Goal: Information Seeking & Learning: Check status

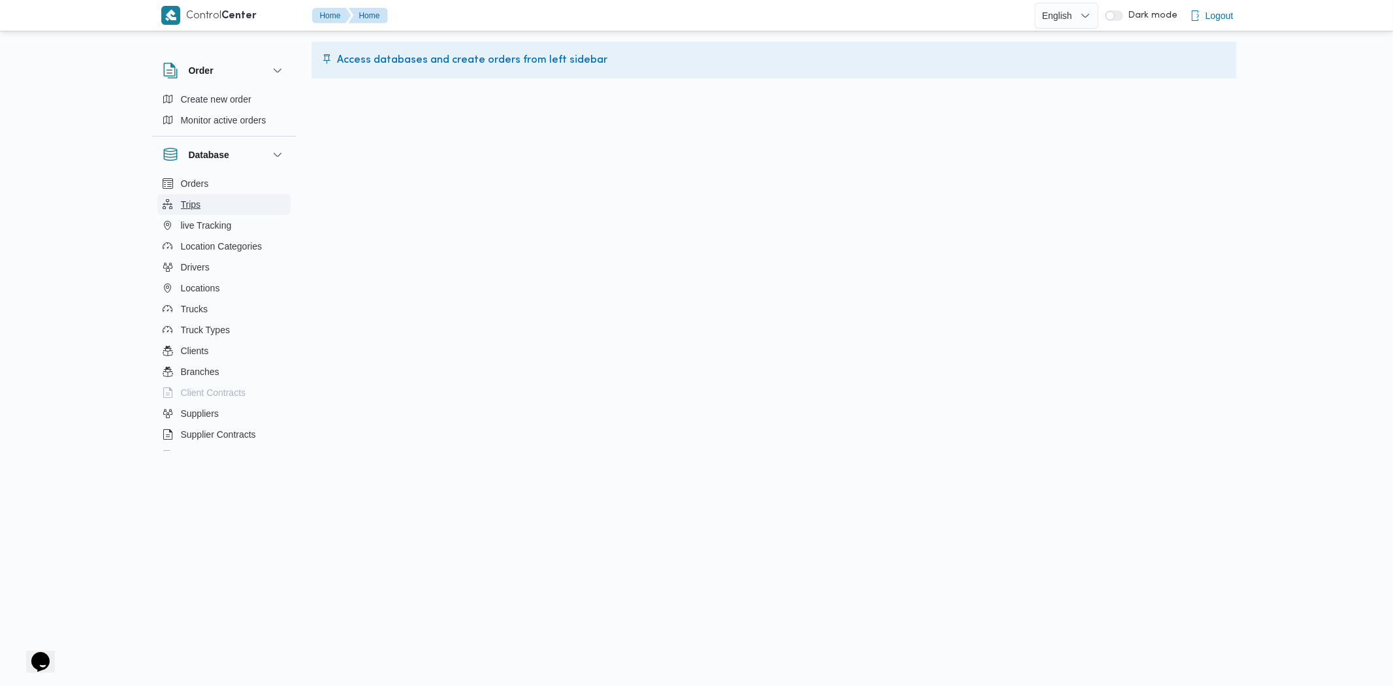
click at [204, 194] on button "Trips" at bounding box center [223, 204] width 133 height 21
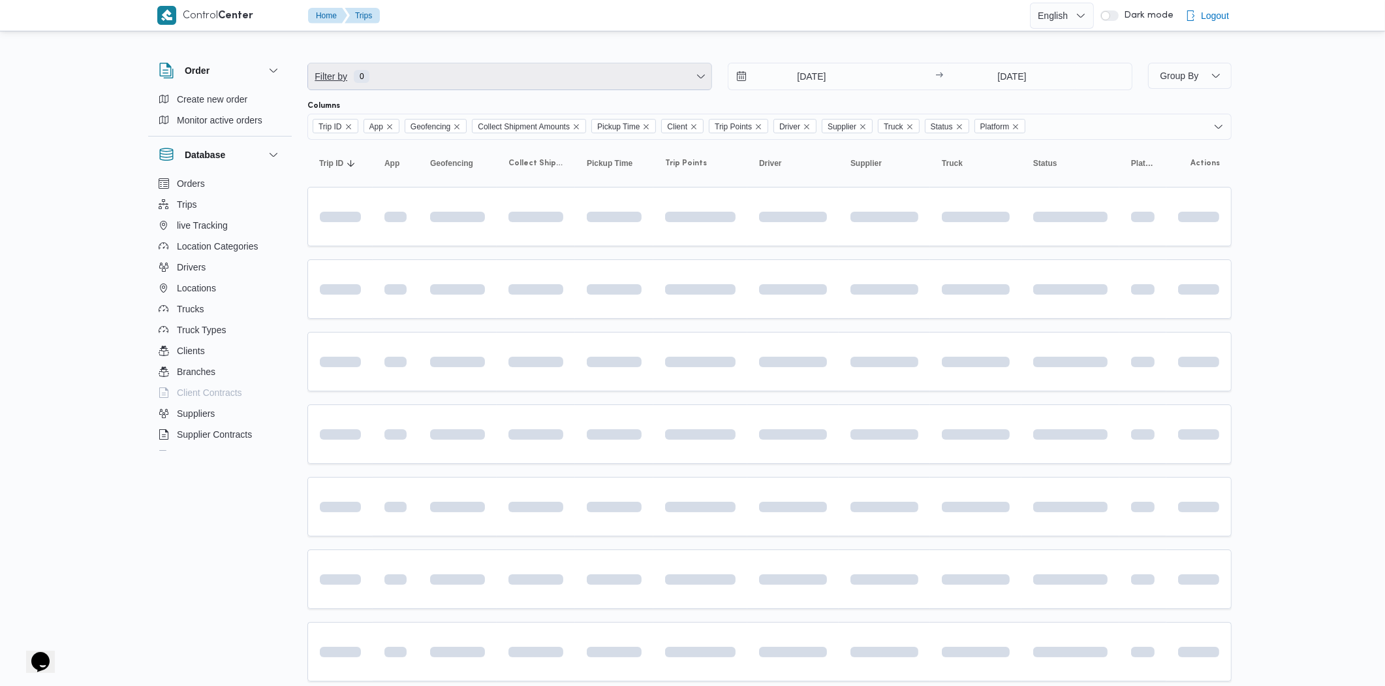
click at [483, 76] on span "Filter by 0" at bounding box center [510, 76] width 404 height 26
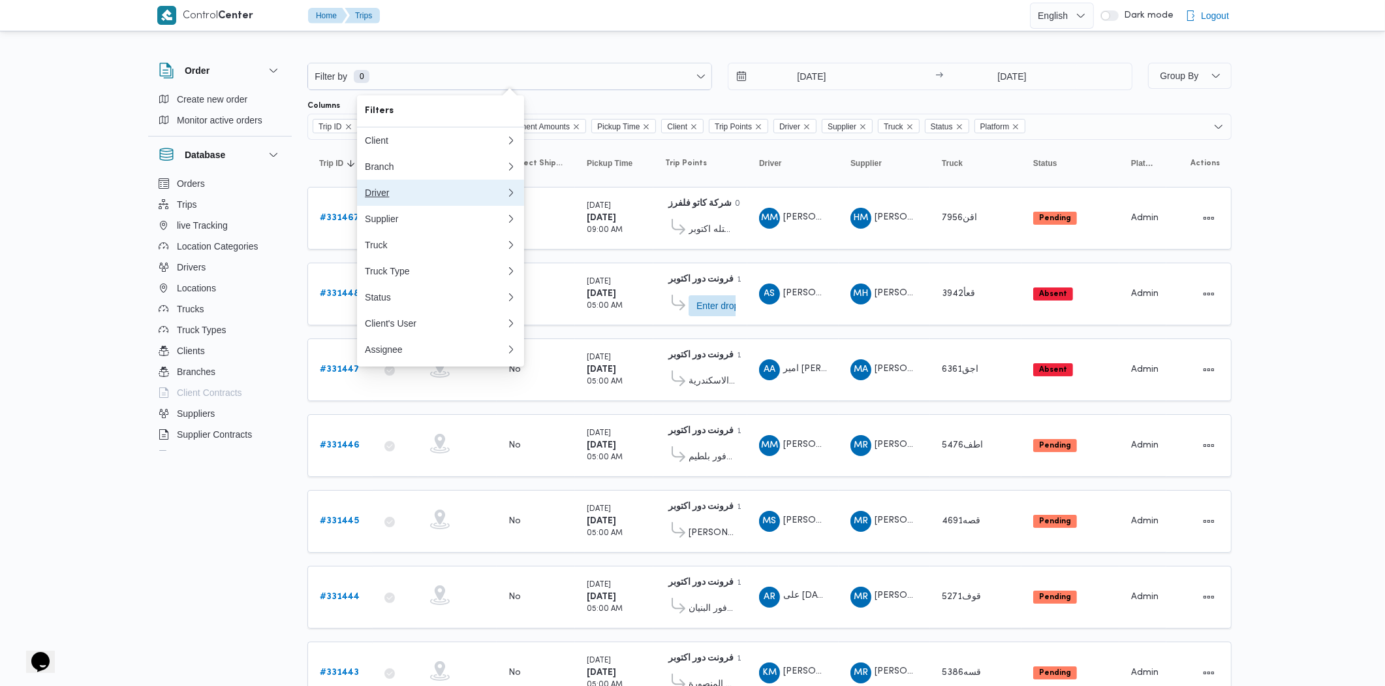
click at [407, 197] on div "Driver" at bounding box center [435, 192] width 141 height 10
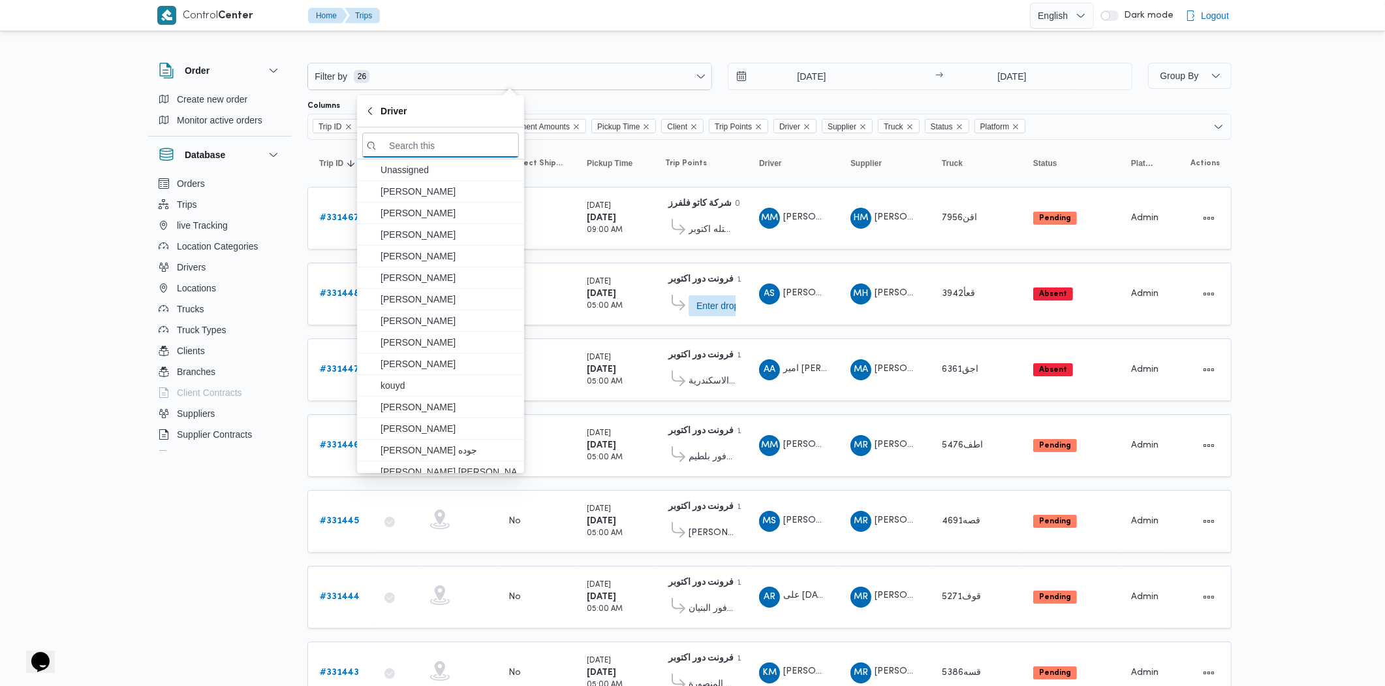
paste input "[PERSON_NAME]"
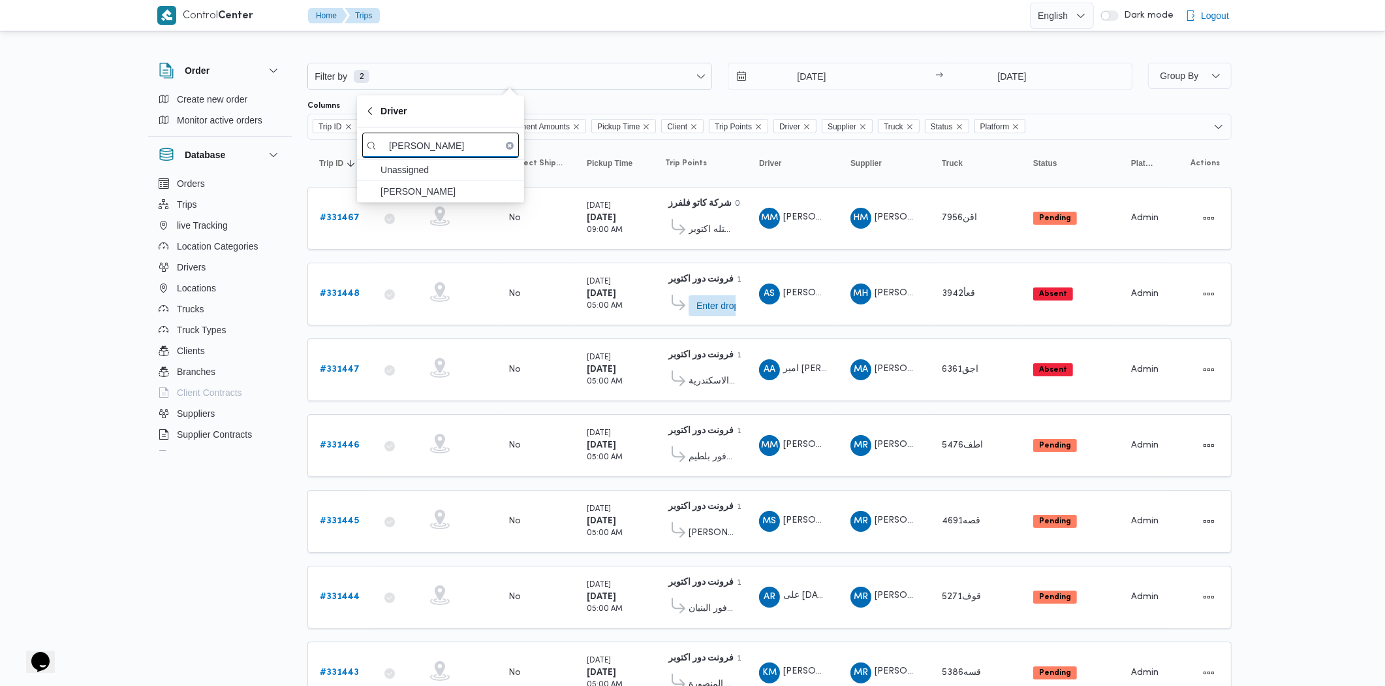
click at [388, 142] on input "[PERSON_NAME]" at bounding box center [440, 145] width 157 height 25
click at [458, 140] on input "[PERSON_NAME]" at bounding box center [440, 145] width 157 height 25
type input "[PERSON_NAME]"
click at [460, 213] on span "[PERSON_NAME] العقيد" at bounding box center [449, 213] width 136 height 16
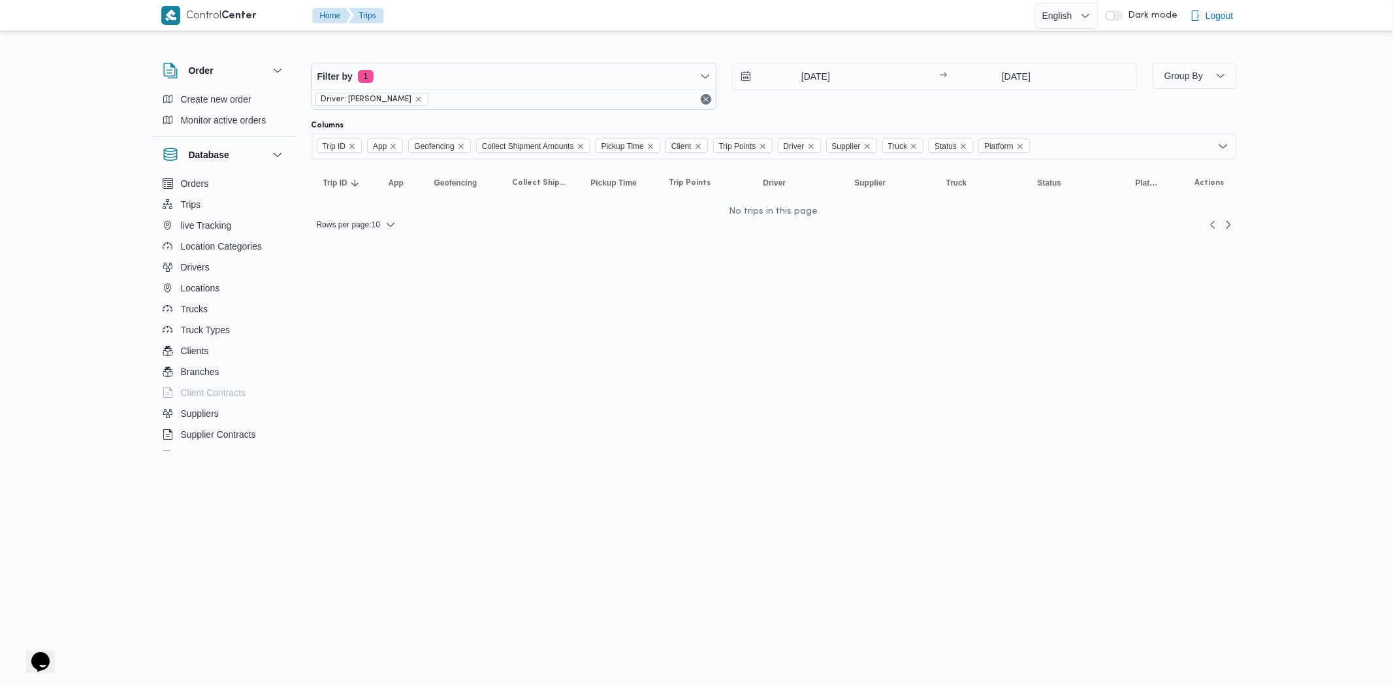
click at [546, 120] on div "Columns" at bounding box center [773, 125] width 925 height 10
click at [821, 87] on input "[DATE]" at bounding box center [807, 76] width 148 height 26
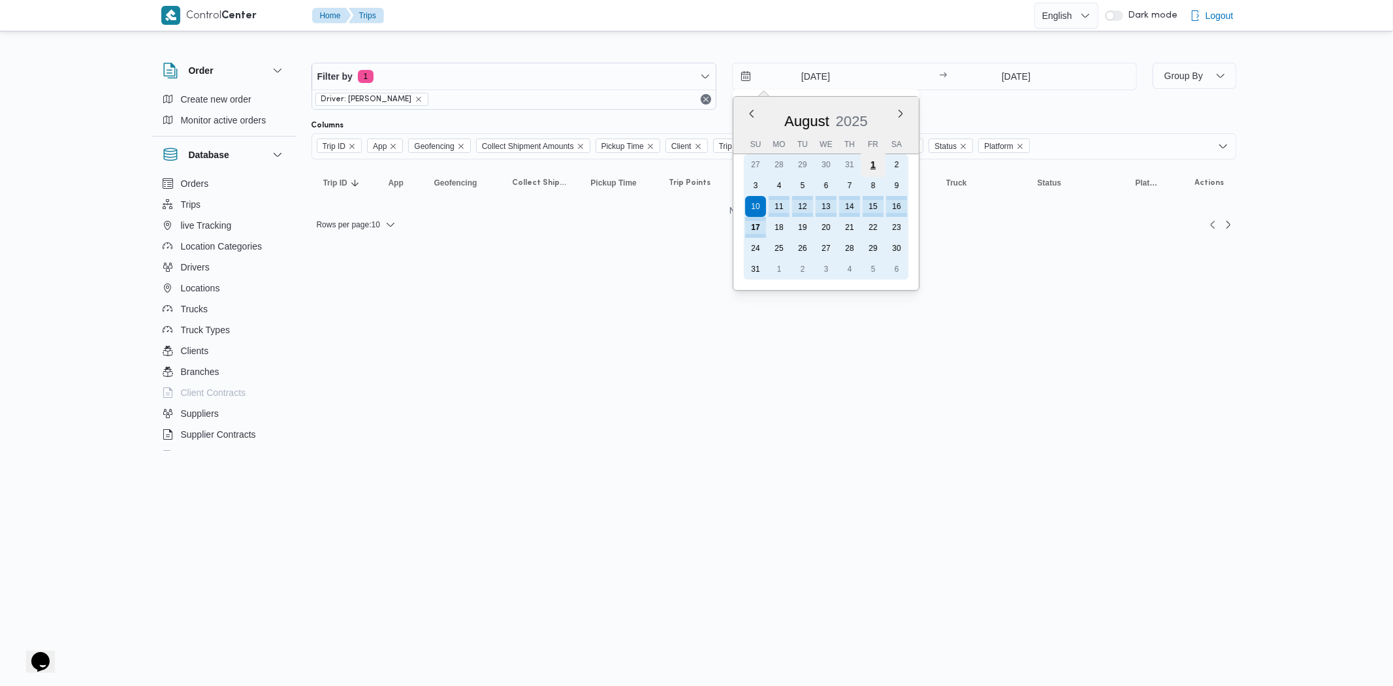
click at [872, 164] on div "1" at bounding box center [872, 164] width 25 height 25
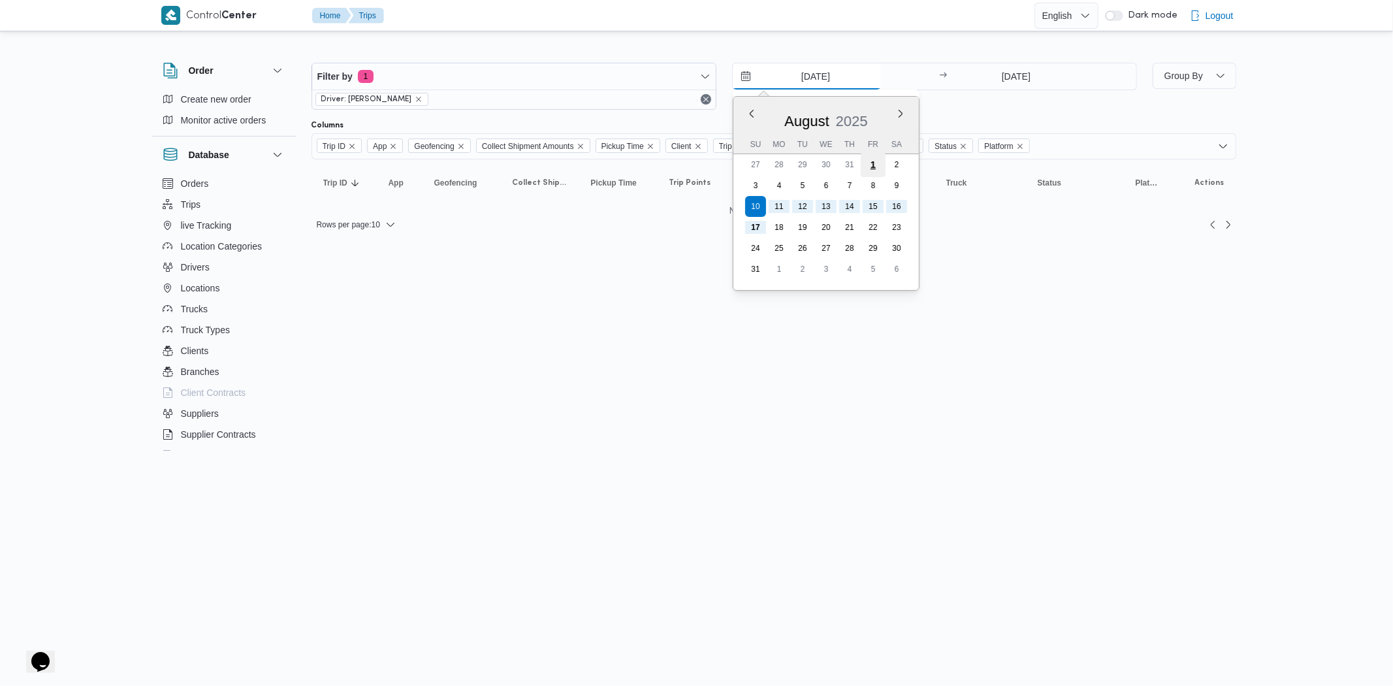
type input "[DATE]"
